Goal: Information Seeking & Learning: Learn about a topic

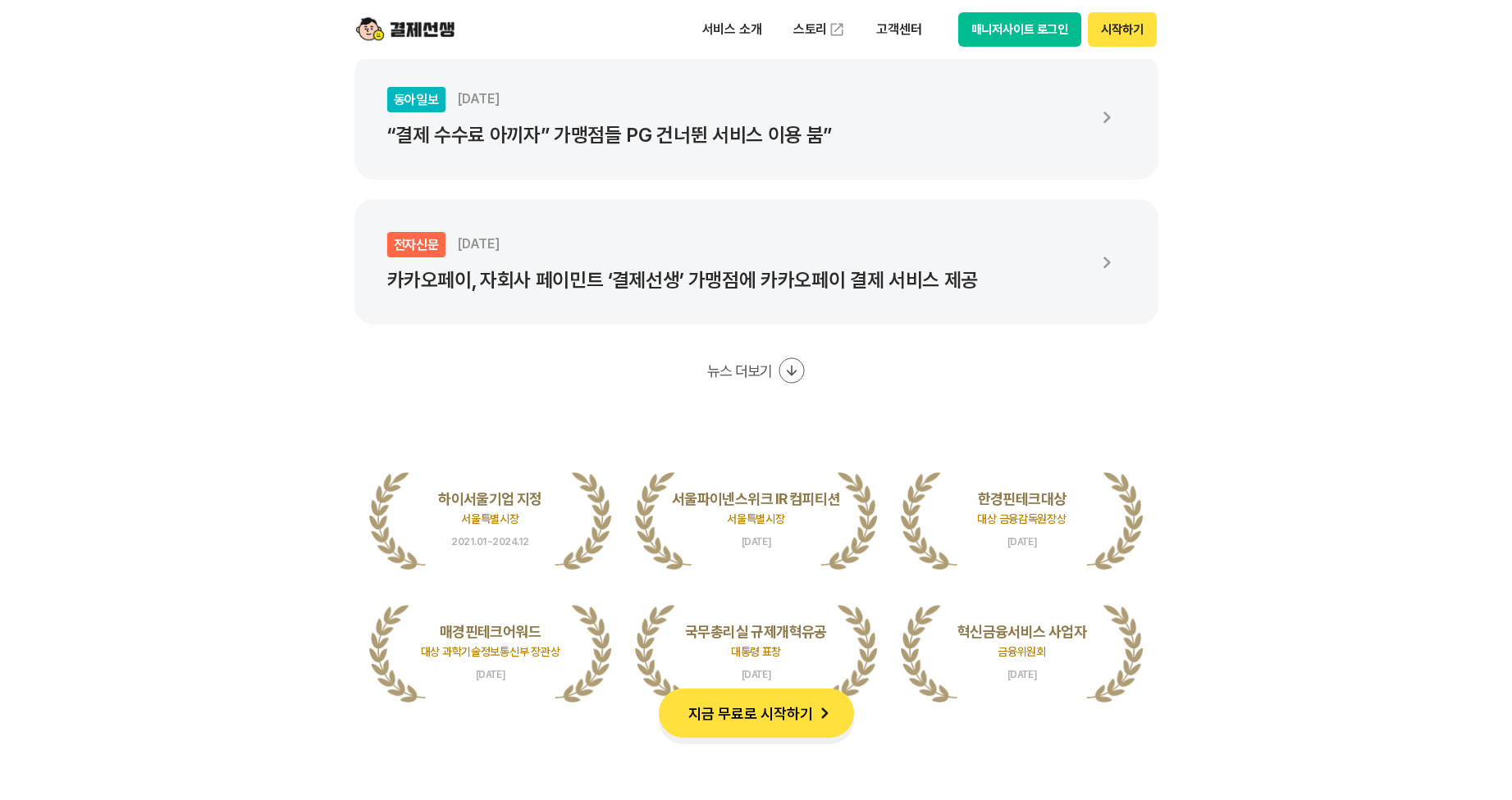
scroll to position [3279, 0]
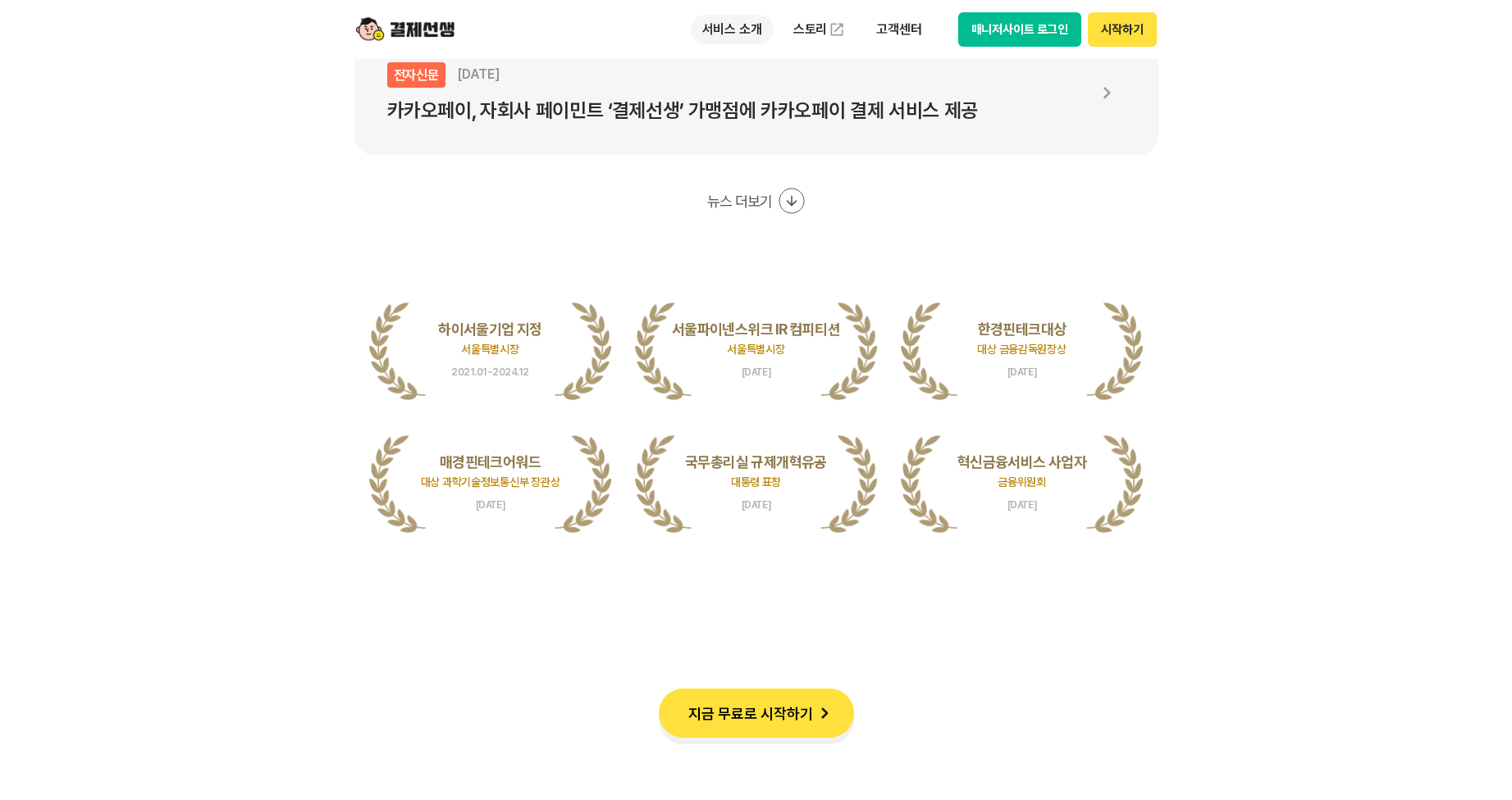
click at [731, 34] on p "서비스 소개" at bounding box center [732, 30] width 83 height 30
click at [816, 29] on link "스토리" at bounding box center [819, 29] width 75 height 33
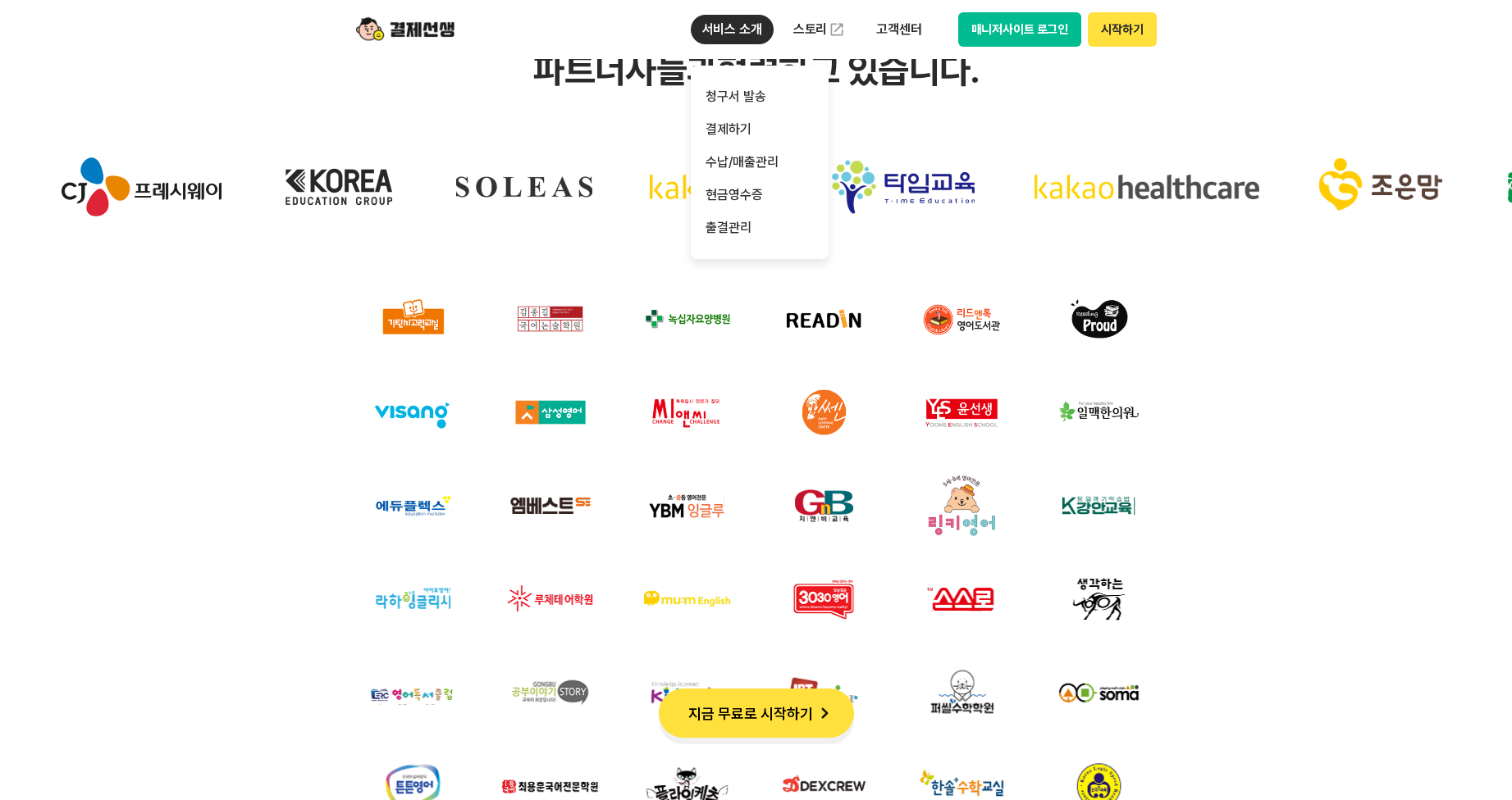
scroll to position [5120, 0]
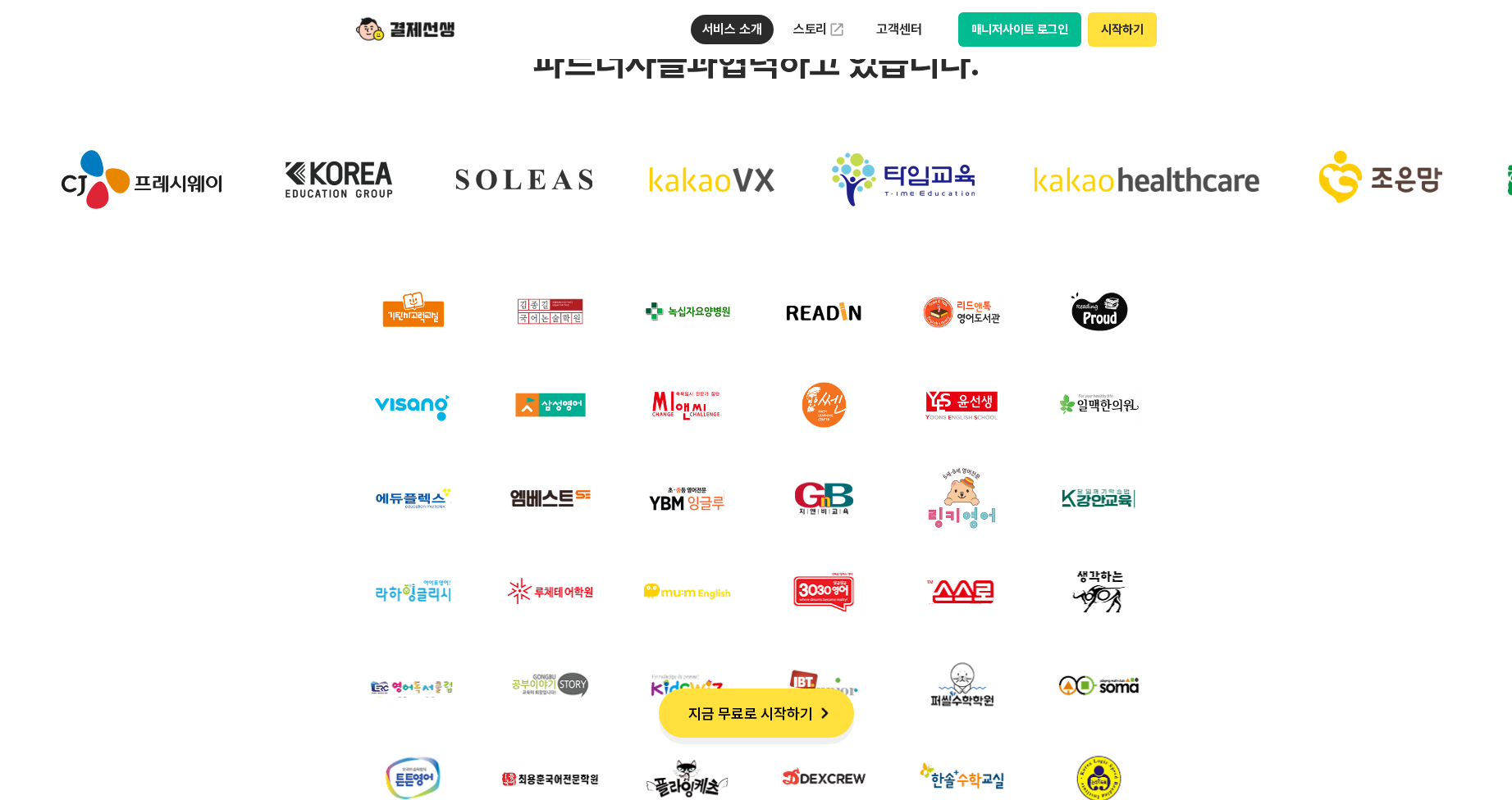
click at [725, 341] on img at bounding box center [687, 311] width 118 height 77
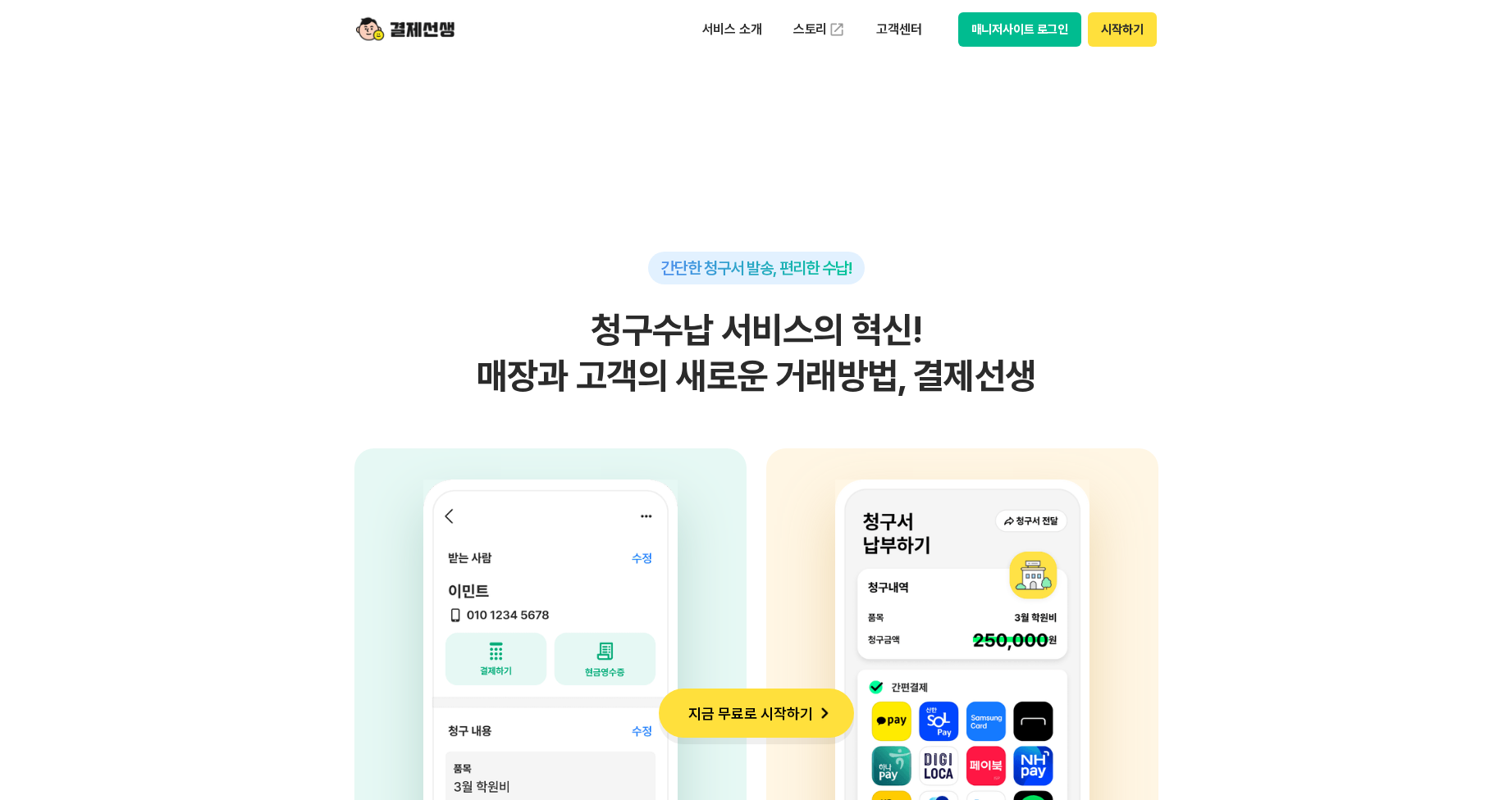
scroll to position [3710, 0]
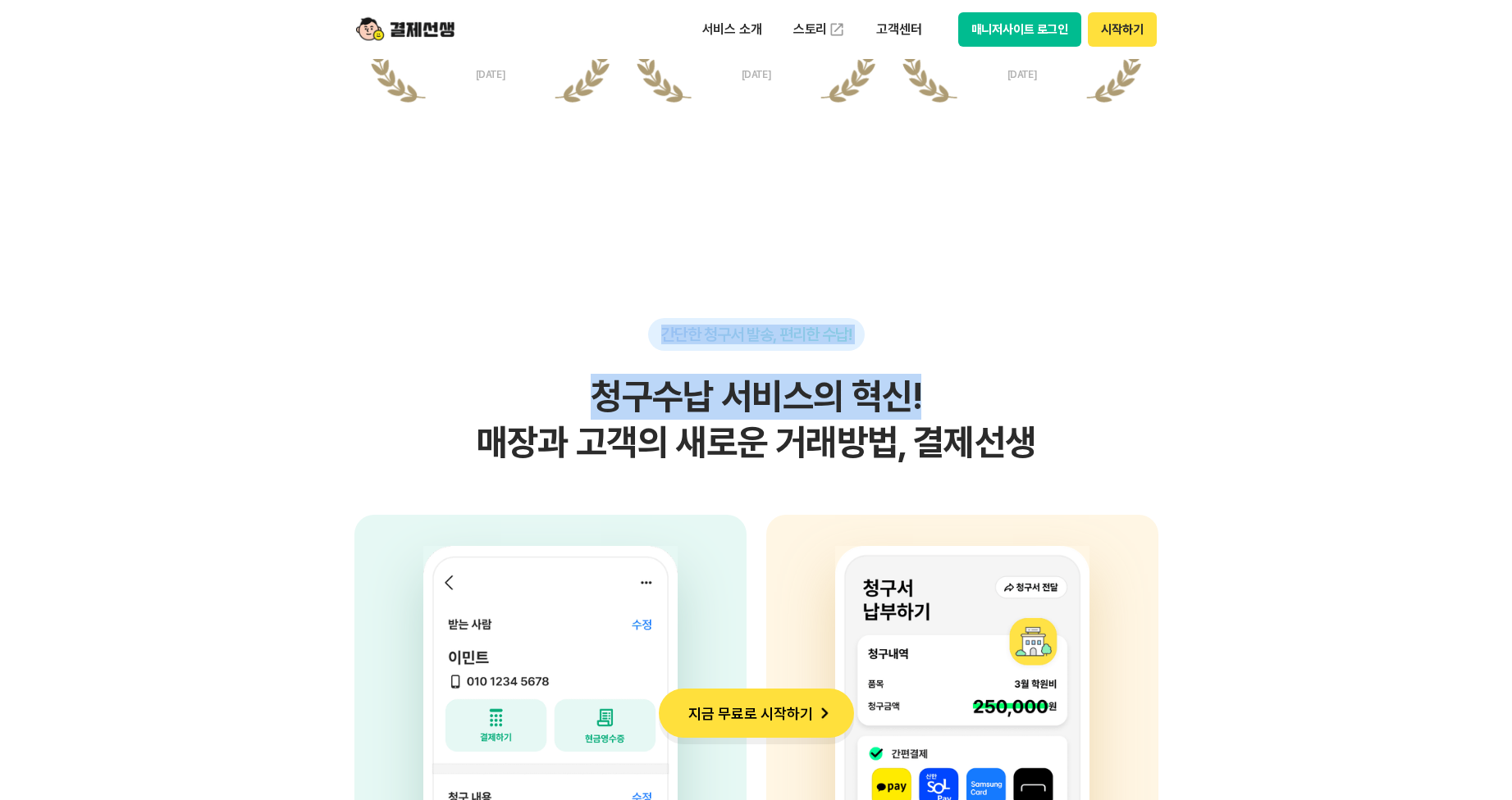
drag, startPoint x: 664, startPoint y: 335, endPoint x: 1074, endPoint y: 406, distance: 416.1
click at [994, 390] on div "간단한 청구서 발송, 편리한 수납! 청구수납 서비스의 혁신! 매장과 고객의 새로운 거래방법, 결제선생" at bounding box center [756, 391] width 803 height 147
click at [1135, 416] on h2 "청구수납 서비스의 혁신! 매장과 고객의 새로운 거래방법, 결제선생" at bounding box center [756, 419] width 803 height 92
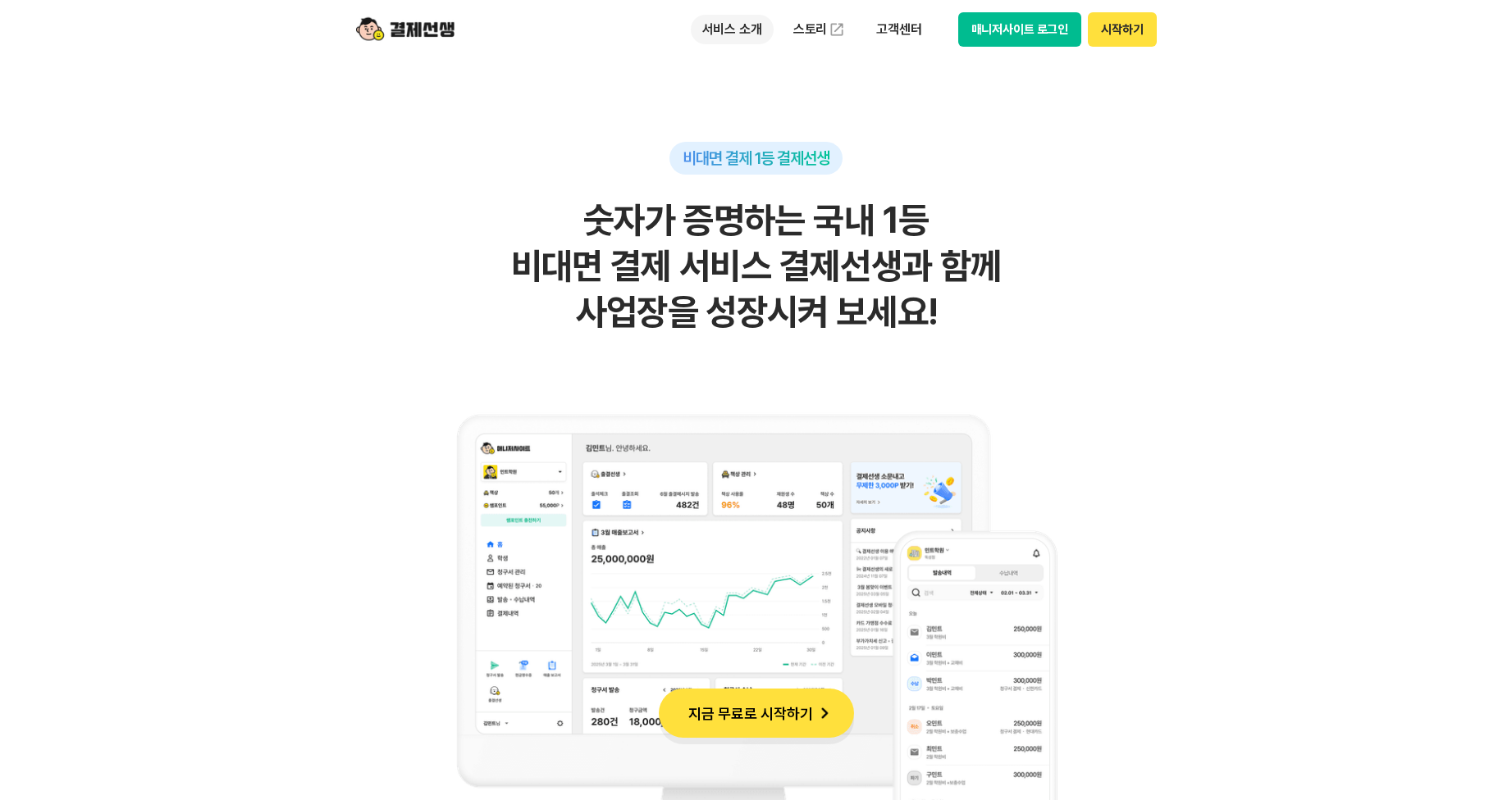
scroll to position [827, 0]
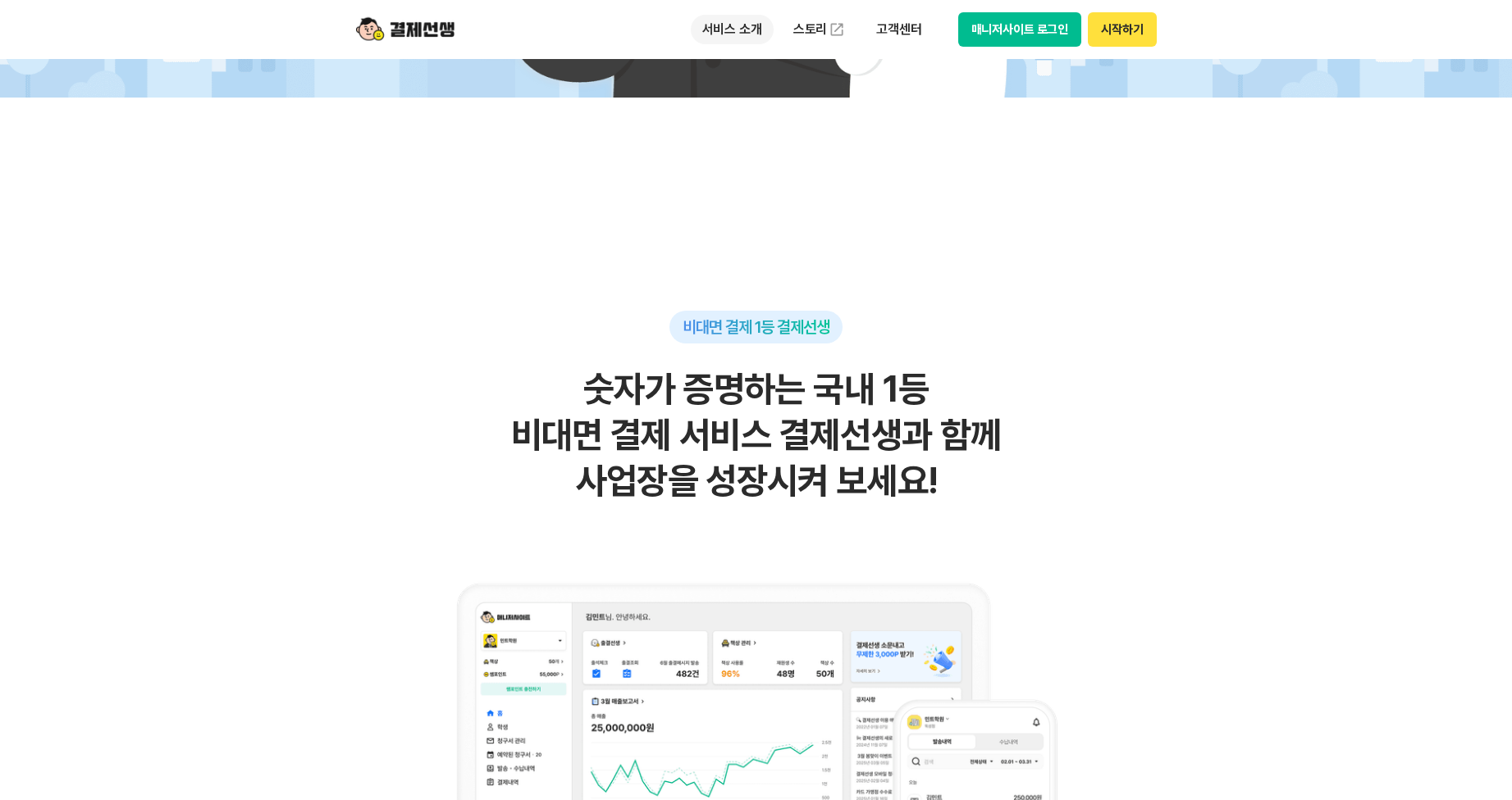
click at [744, 32] on p "서비스 소개" at bounding box center [732, 30] width 83 height 30
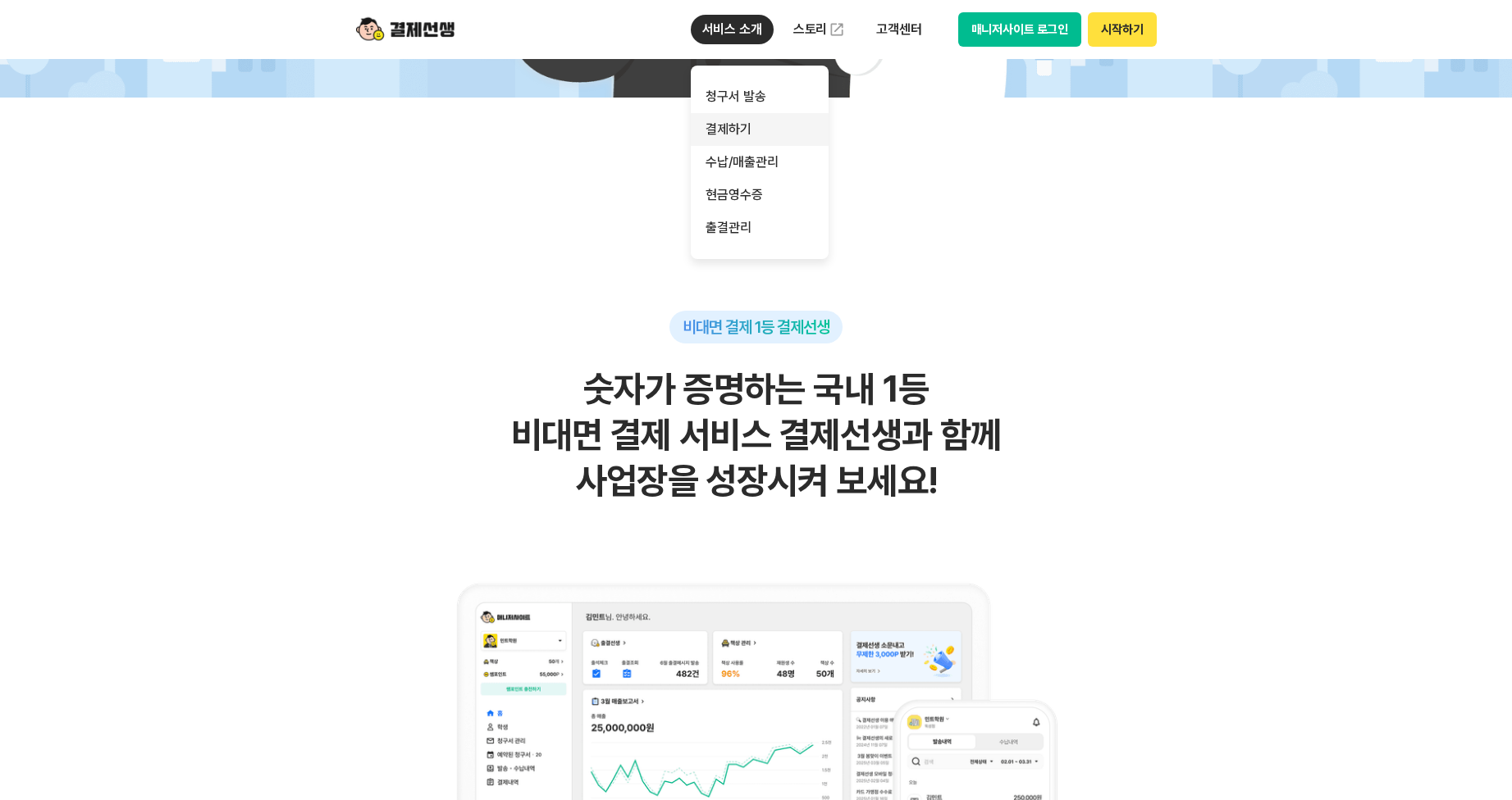
click at [743, 129] on link "결제하기" at bounding box center [759, 129] width 137 height 33
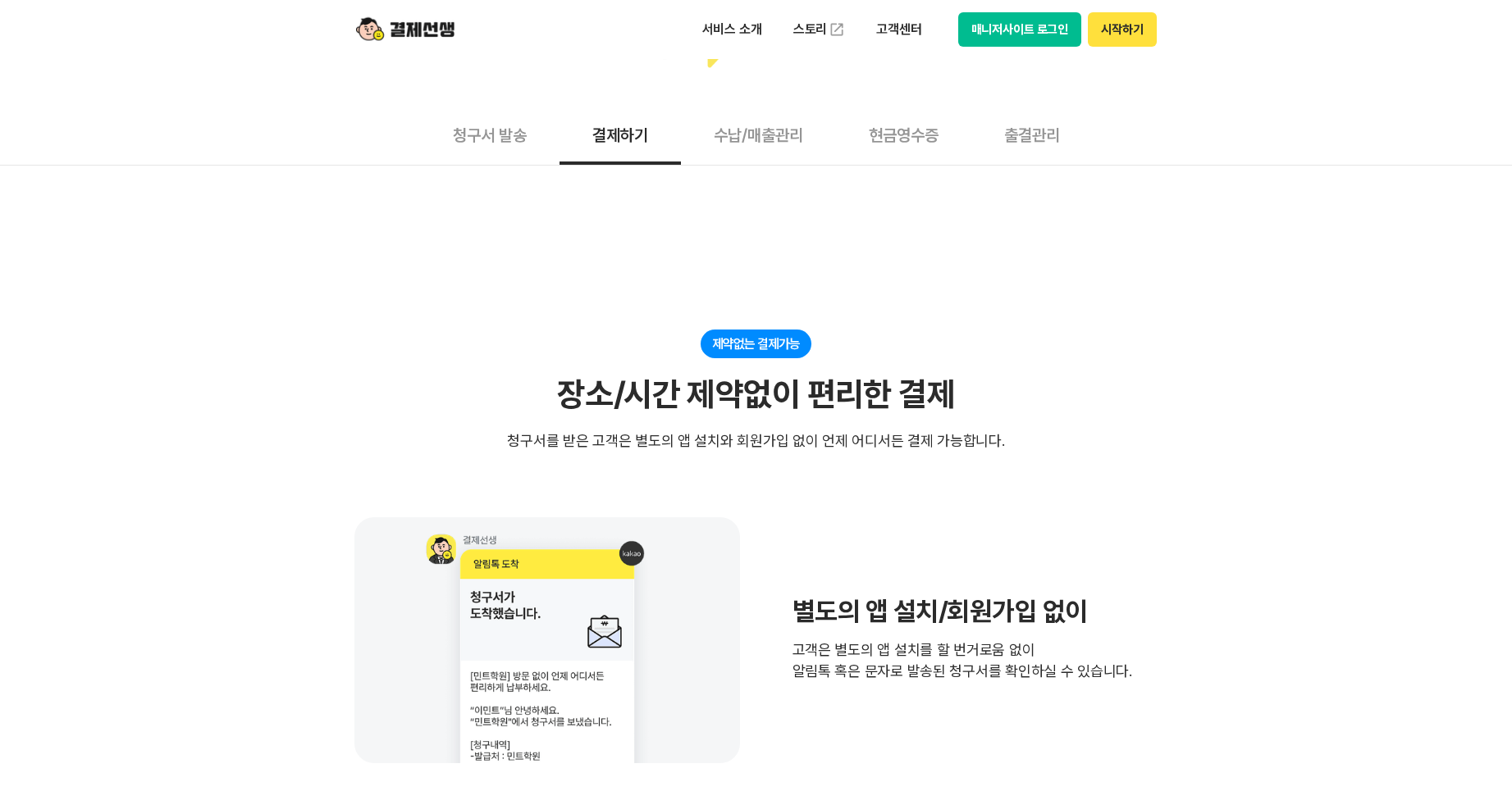
scroll to position [164, 0]
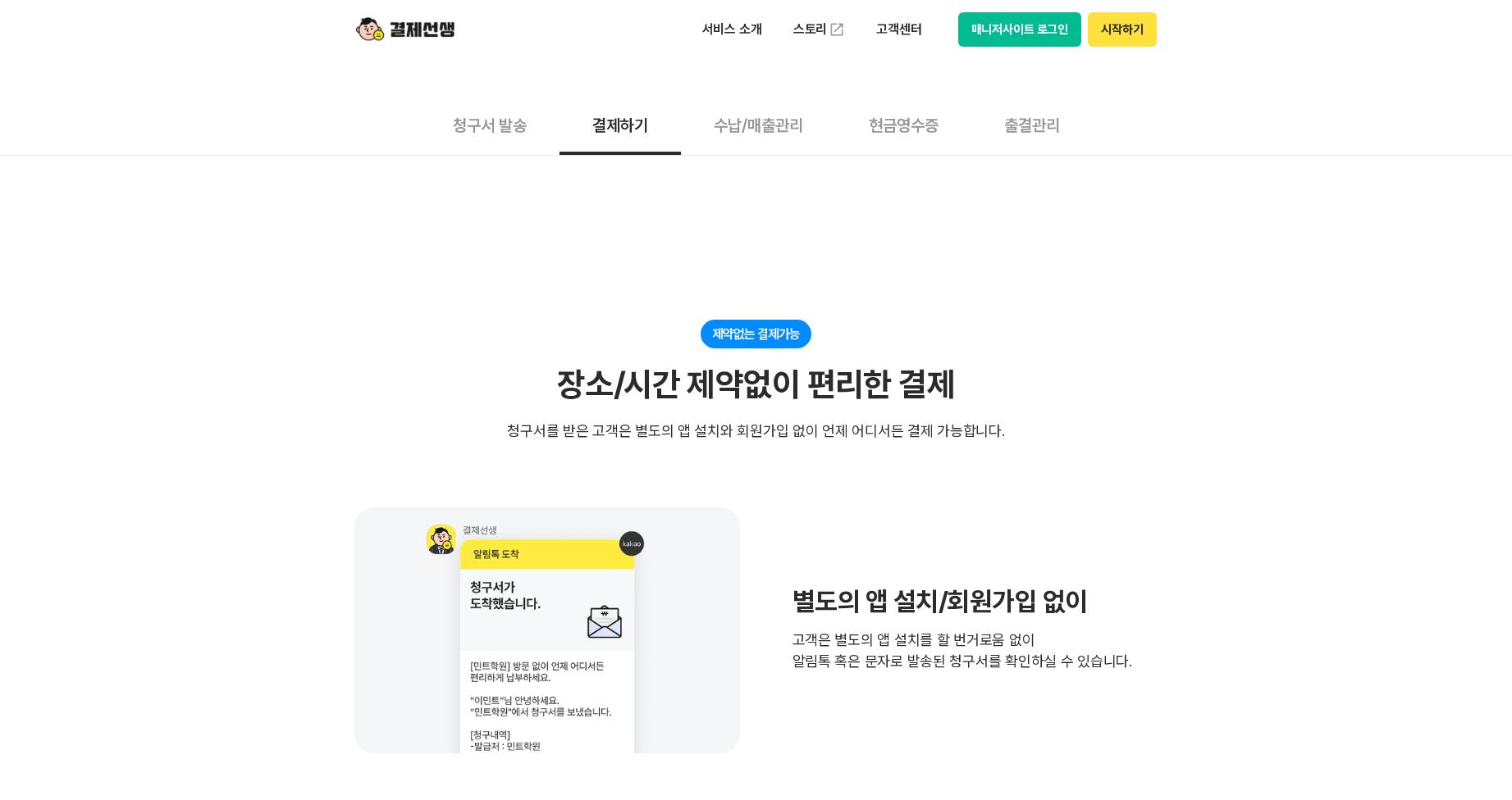
click at [901, 127] on button "현금영수증" at bounding box center [903, 123] width 135 height 60
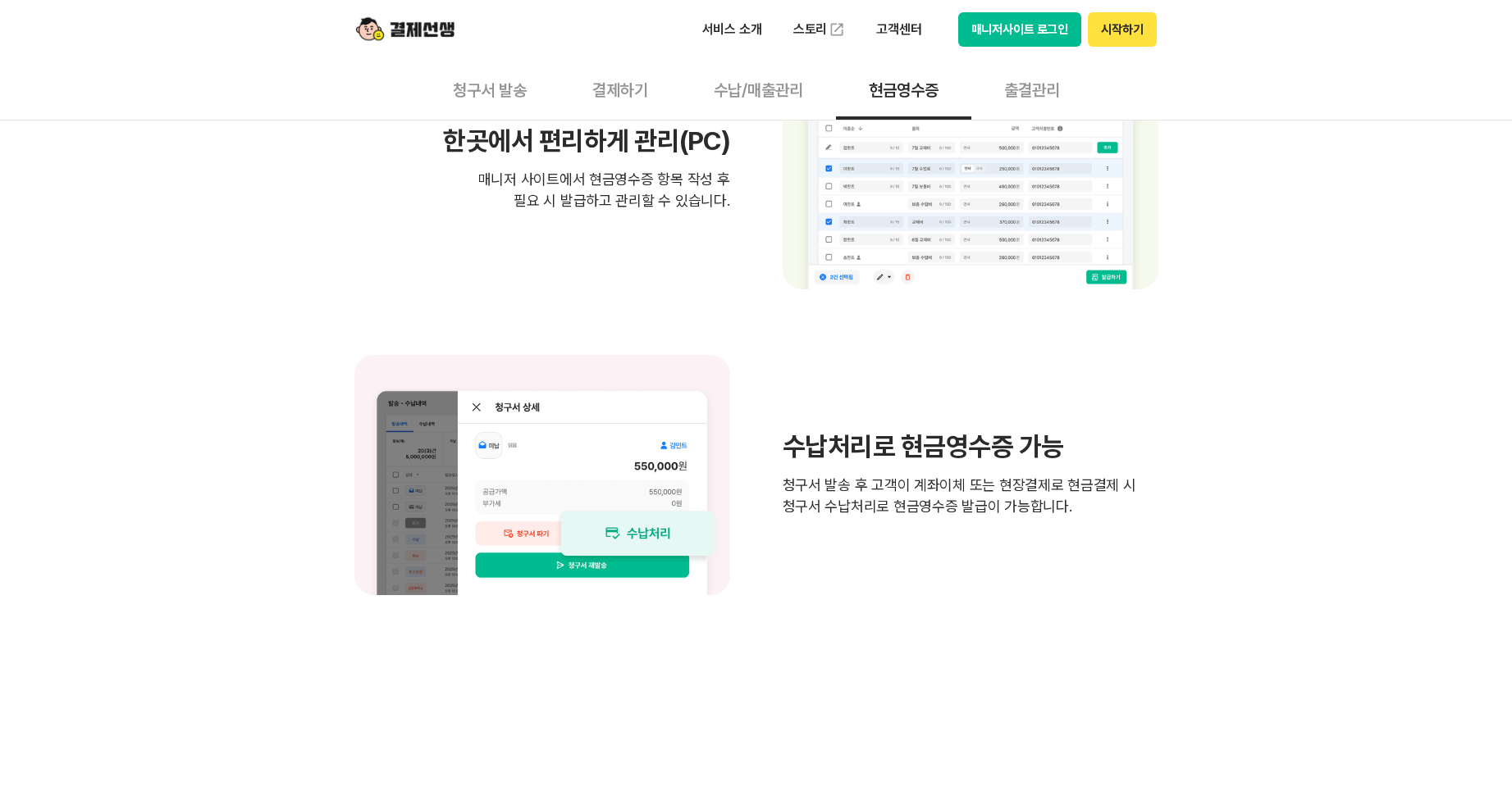
scroll to position [784, 0]
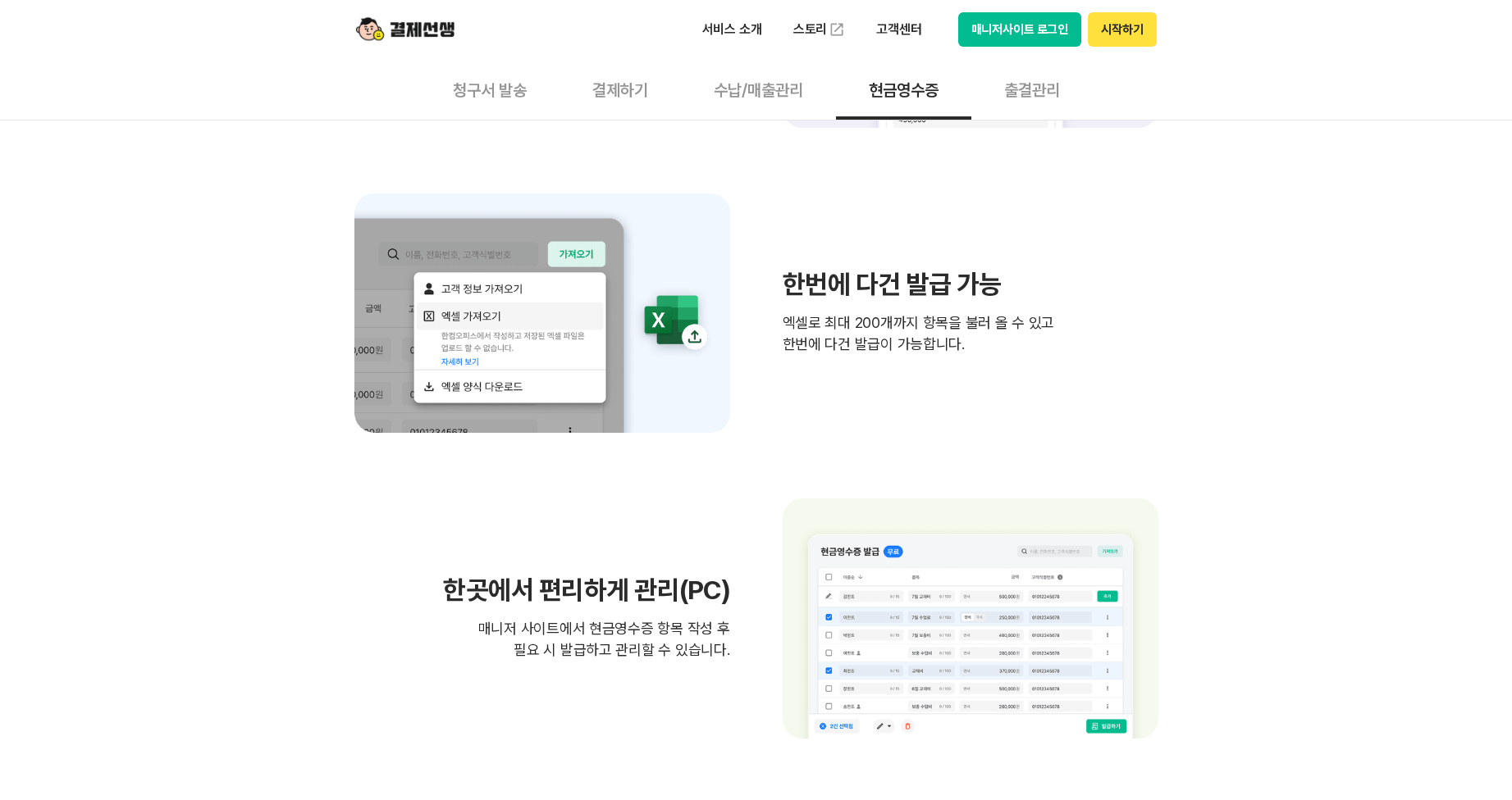
click at [816, 90] on button "수납/매출관리" at bounding box center [758, 89] width 155 height 60
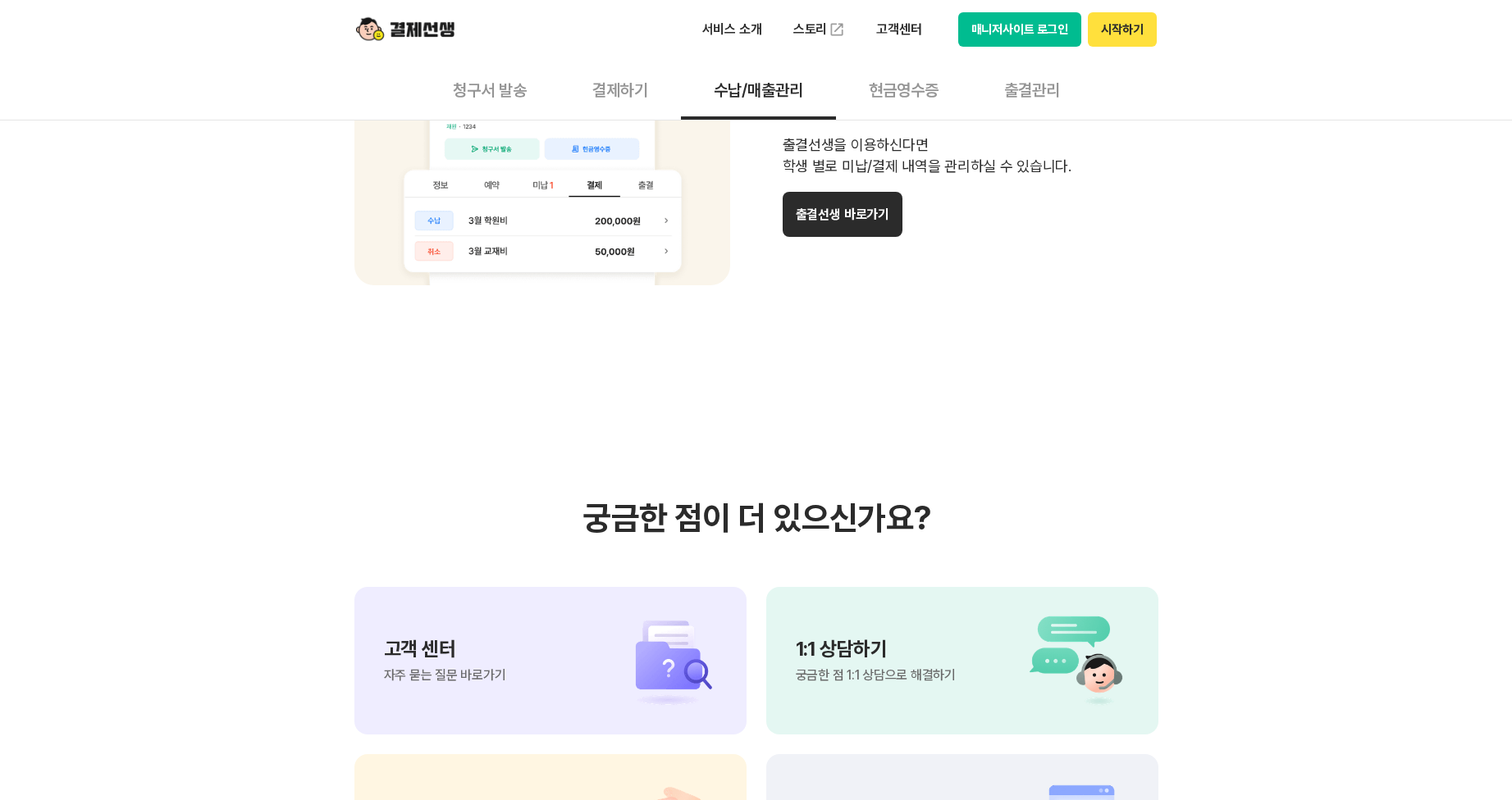
scroll to position [1312, 0]
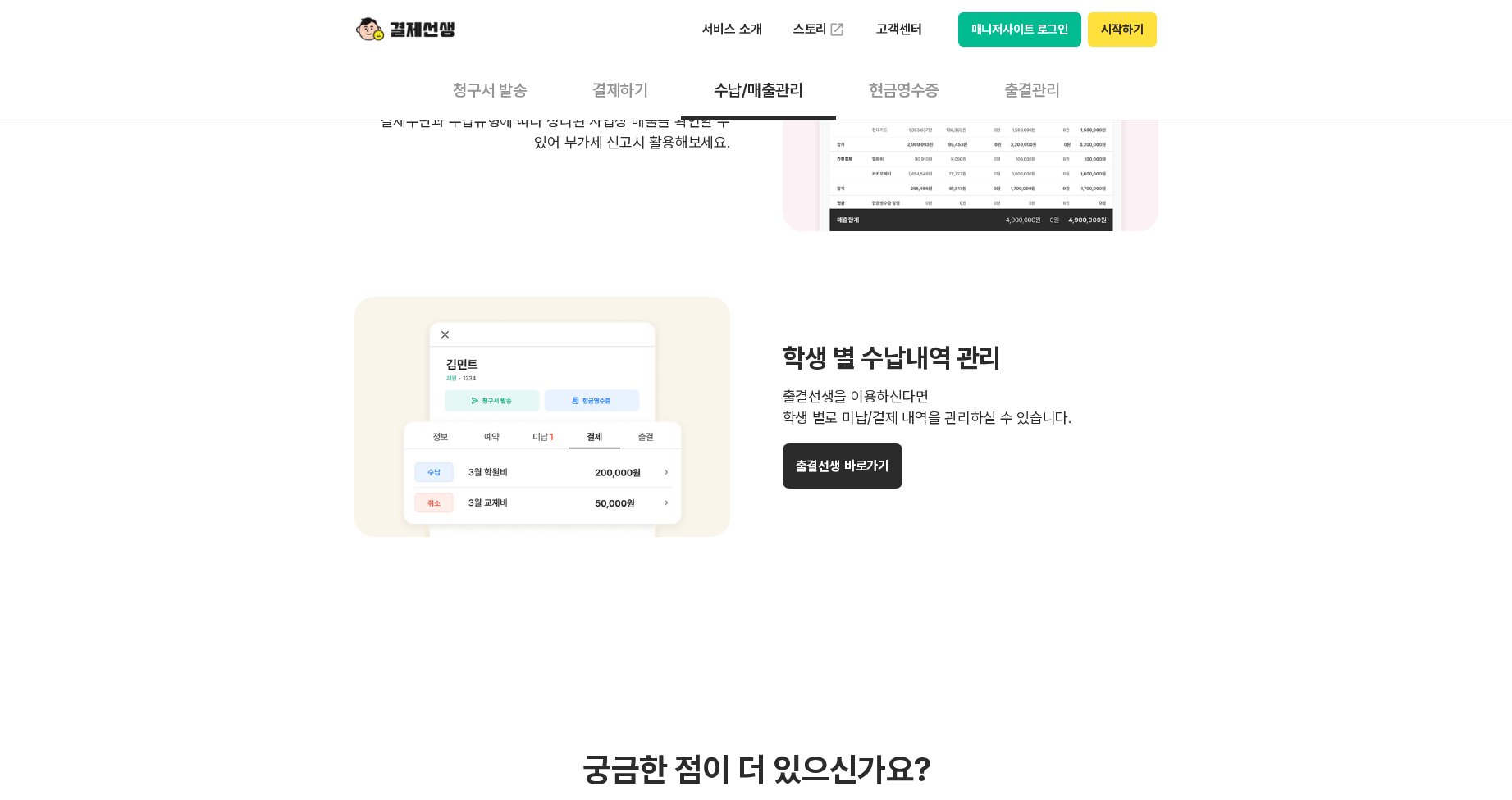
click at [590, 101] on button "결제하기" at bounding box center [620, 89] width 122 height 60
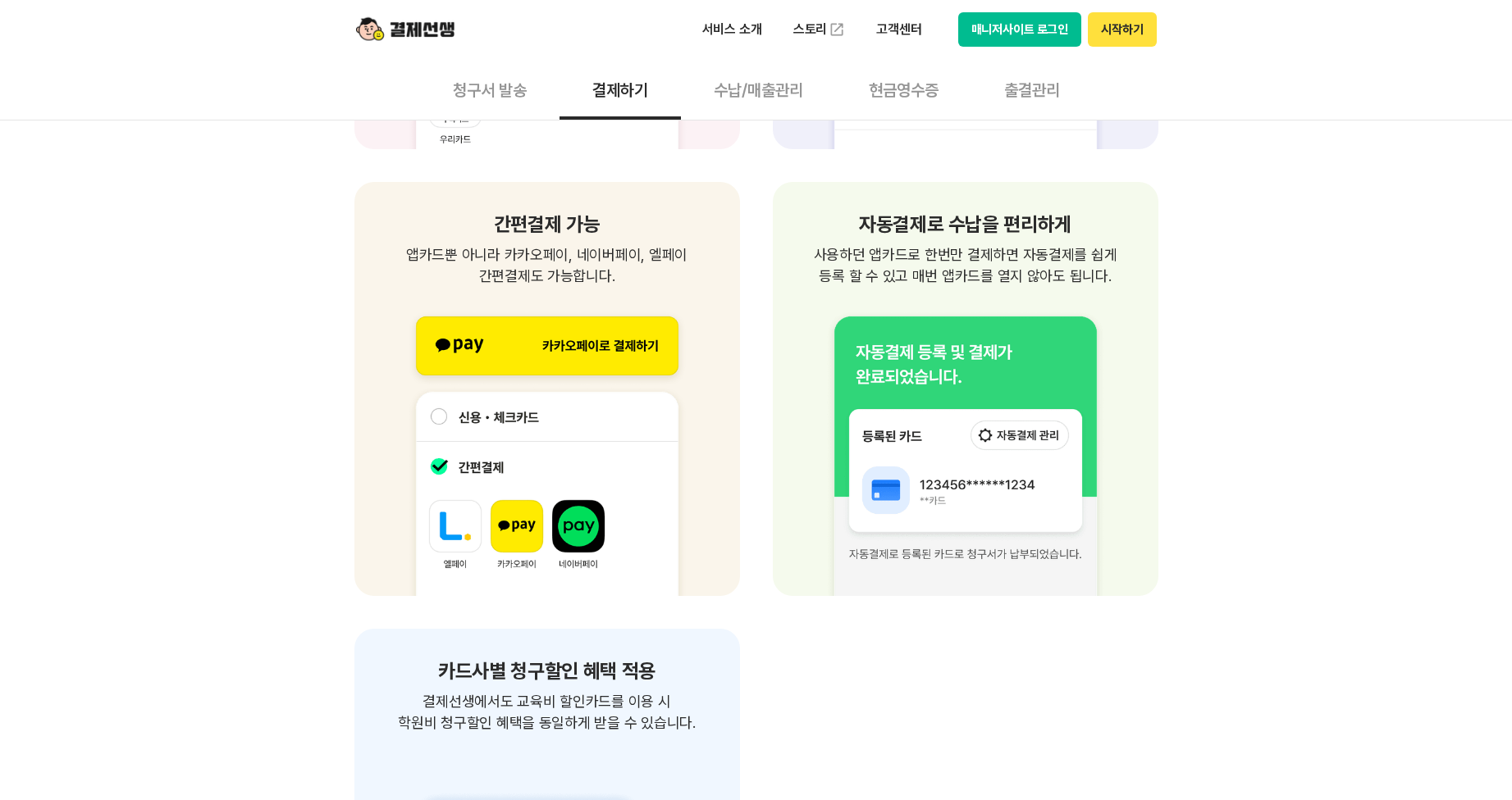
scroll to position [2169, 0]
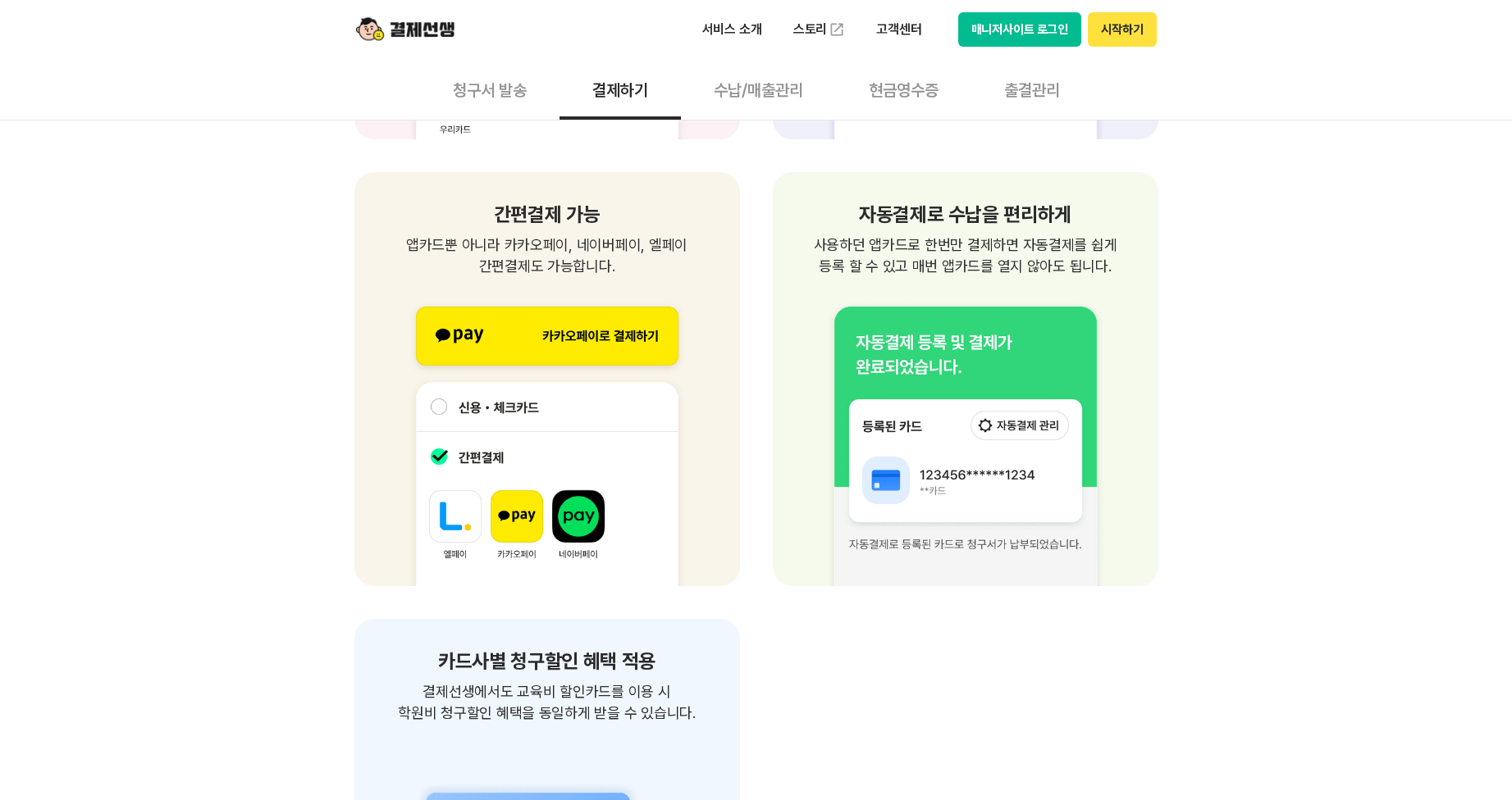
click at [234, 301] on div "제약없는 결제가능 장소/시간 제약없이 편리한 결제 청구서를 받은 고객은 별도의 앱 설치와 회원가입 없이 언제 어디서든 결제 가능합니다. 별도의…" at bounding box center [756, 197] width 1512 height 3766
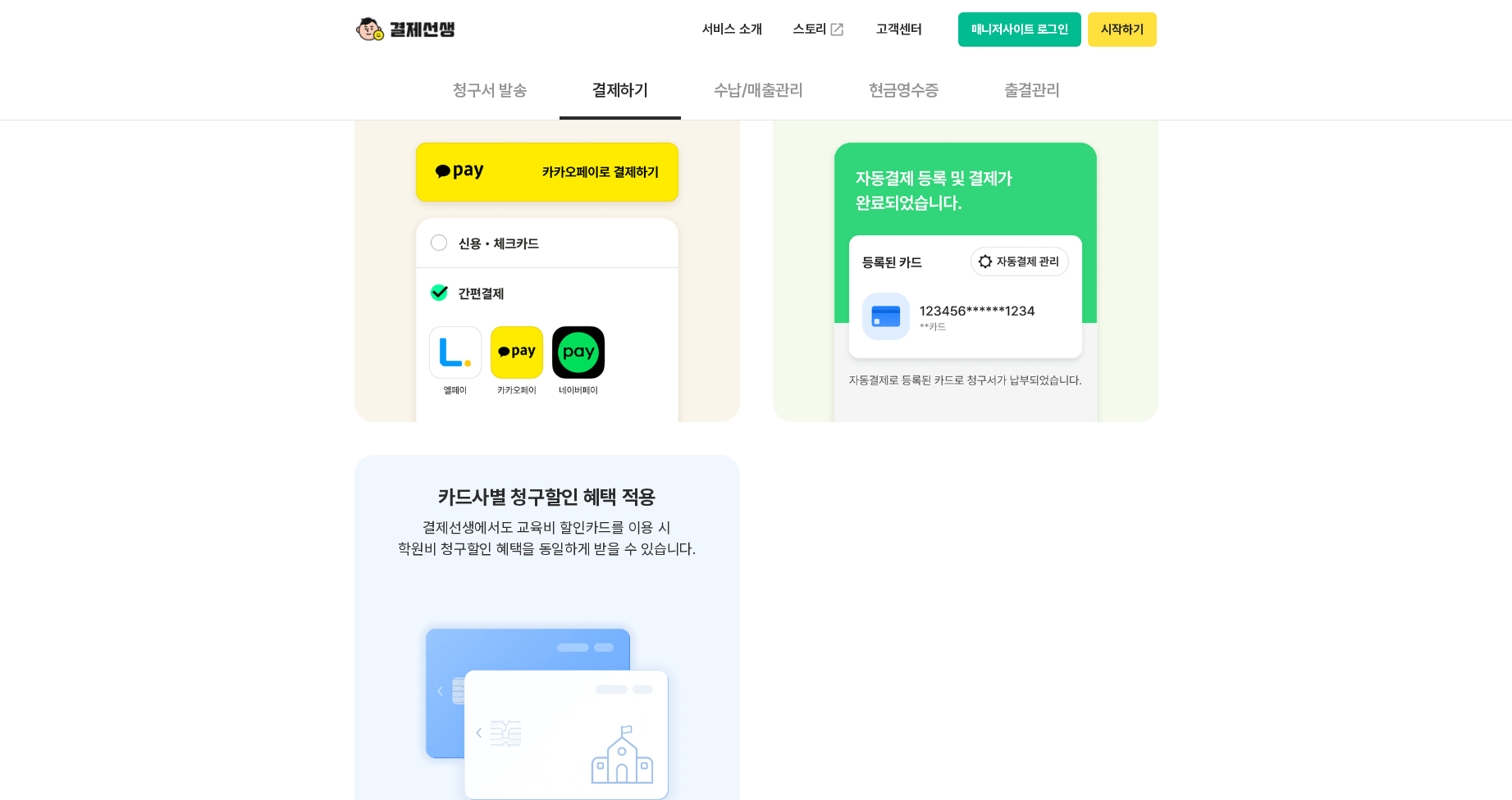
scroll to position [2087, 0]
